Goal: Task Accomplishment & Management: Manage account settings

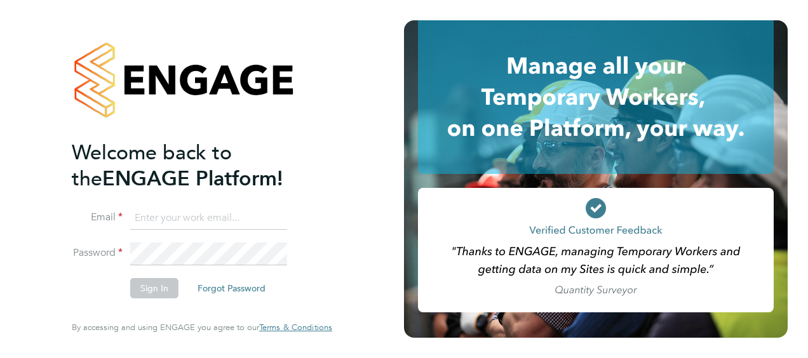
type input "[PERSON_NAME][EMAIL_ADDRESS][PERSON_NAME][DOMAIN_NAME]"
click at [154, 292] on button "Sign In" at bounding box center [154, 288] width 48 height 20
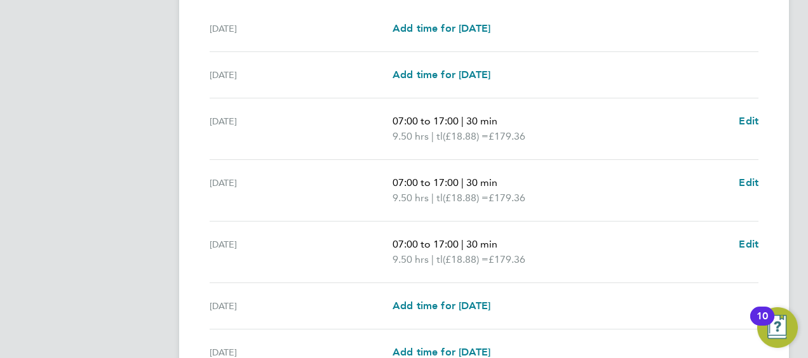
scroll to position [527, 0]
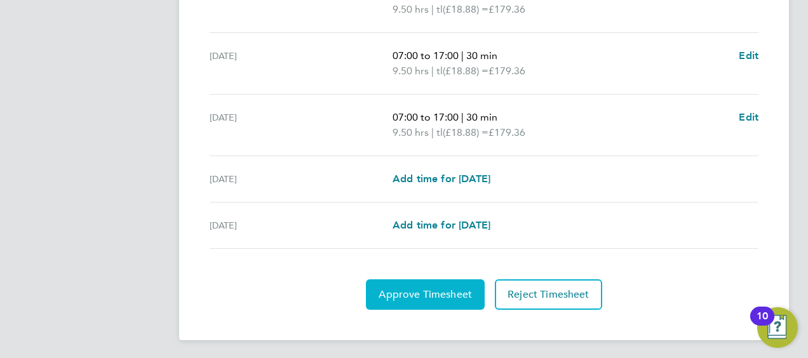
click at [439, 299] on button "Approve Timesheet" at bounding box center [425, 294] width 119 height 30
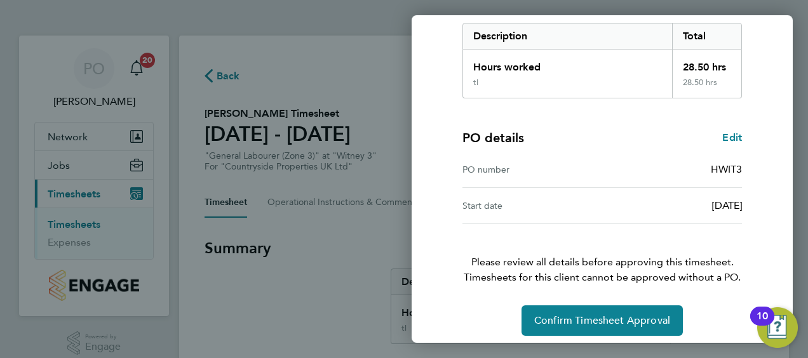
scroll to position [213, 0]
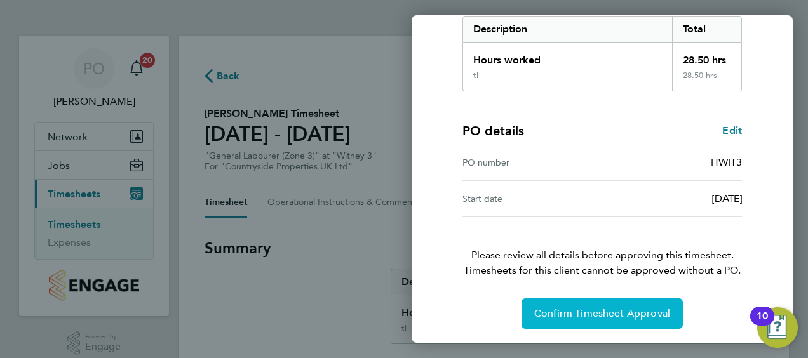
click at [633, 321] on button "Confirm Timesheet Approval" at bounding box center [602, 314] width 161 height 30
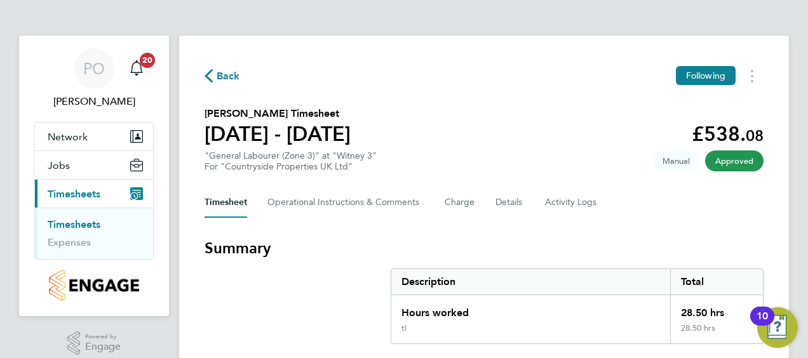
click at [222, 73] on span "Back" at bounding box center [229, 76] width 24 height 15
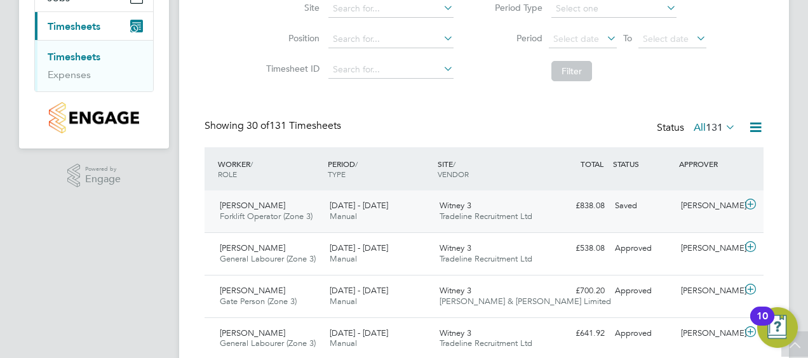
click at [249, 204] on span "Jacek Zaton" at bounding box center [252, 205] width 65 height 11
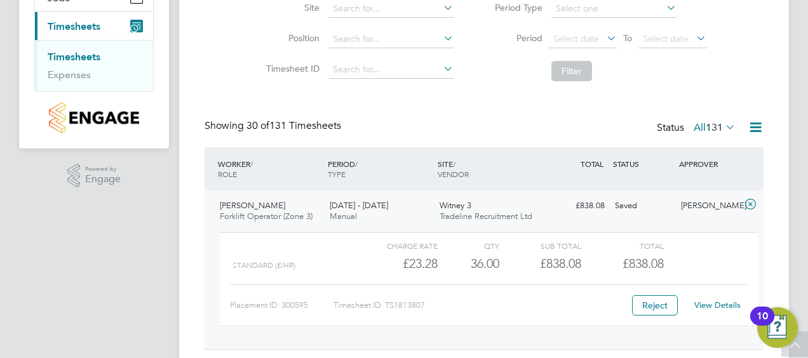
click at [492, 295] on div "Timesheet ID: TS1813807" at bounding box center [478, 305] width 290 height 20
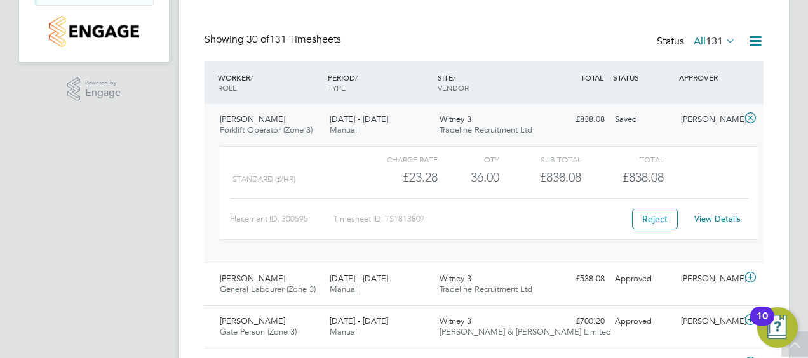
click at [237, 116] on span "Jacek Zaton" at bounding box center [252, 119] width 65 height 11
